Goal: Find specific page/section

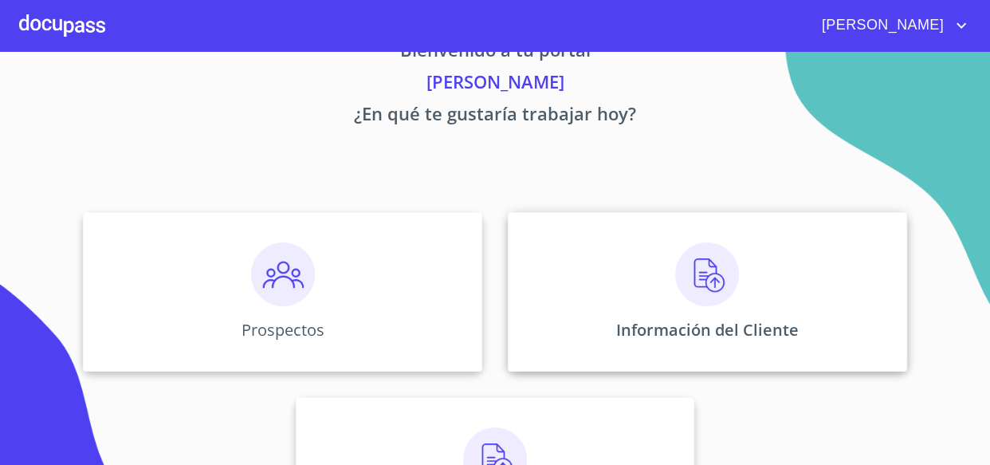
scroll to position [72, 0]
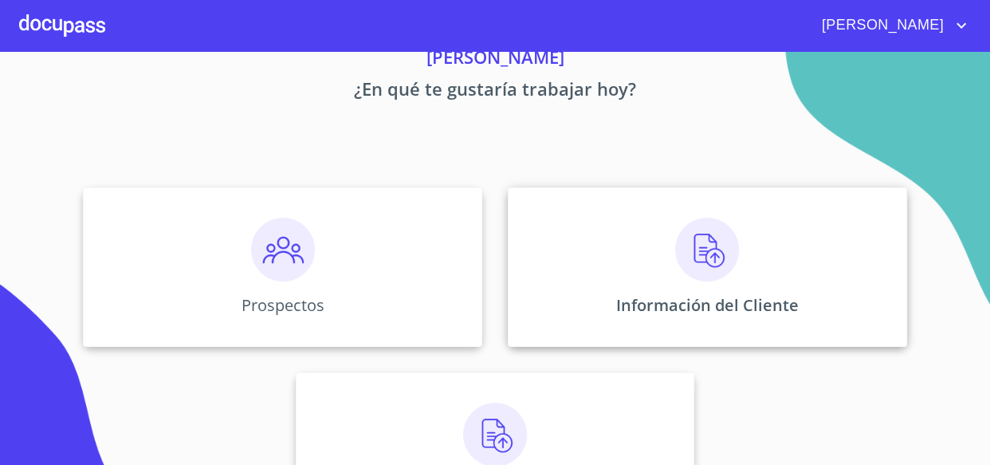
click at [697, 253] on img at bounding box center [707, 250] width 64 height 64
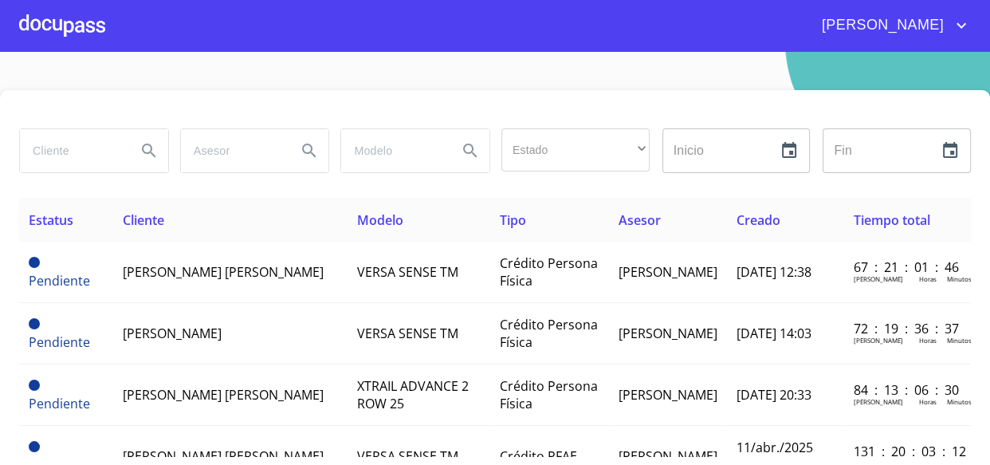
click at [46, 152] on input "search" at bounding box center [72, 150] width 104 height 43
type input "[PERSON_NAME]"
click at [139, 148] on icon "Search" at bounding box center [148, 150] width 19 height 19
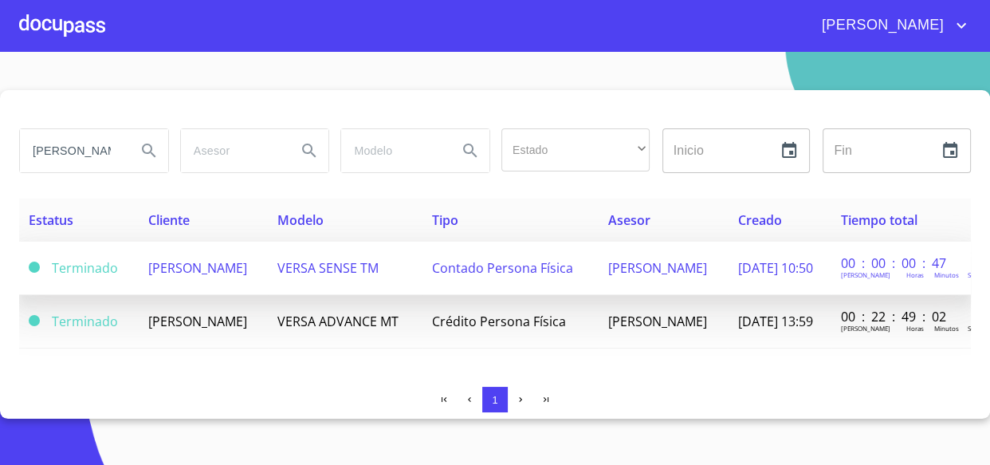
click at [209, 260] on span "[PERSON_NAME]" at bounding box center [197, 268] width 99 height 18
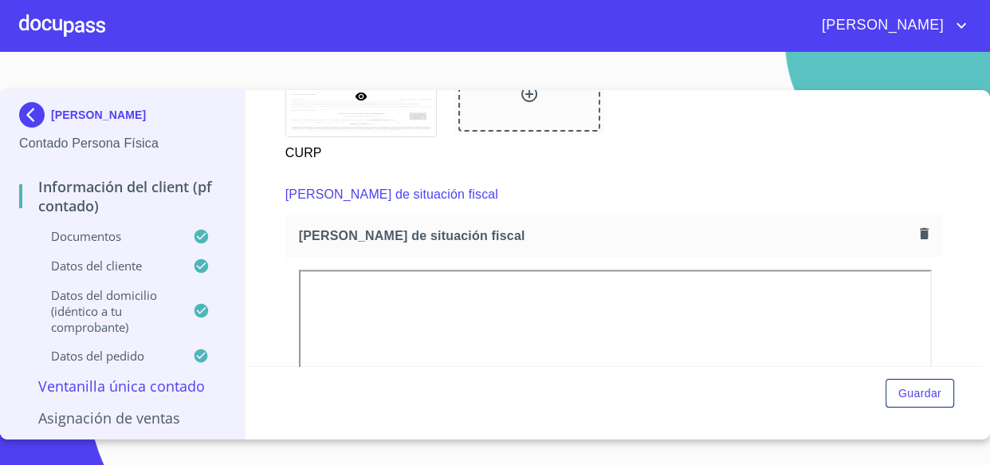
scroll to position [2318, 0]
